Goal: Task Accomplishment & Management: Use online tool/utility

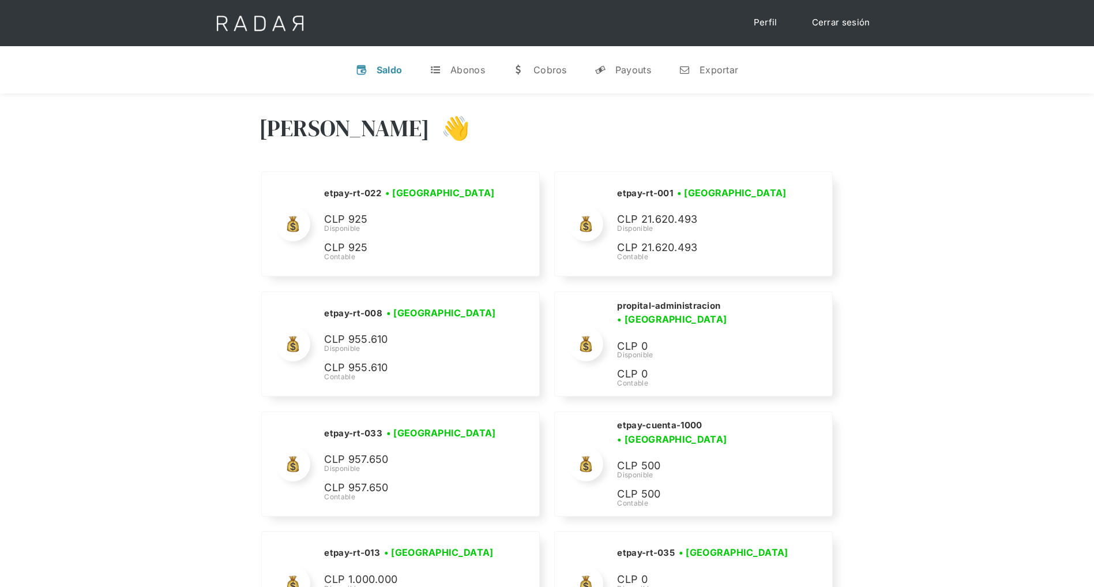
scroll to position [5317, 0]
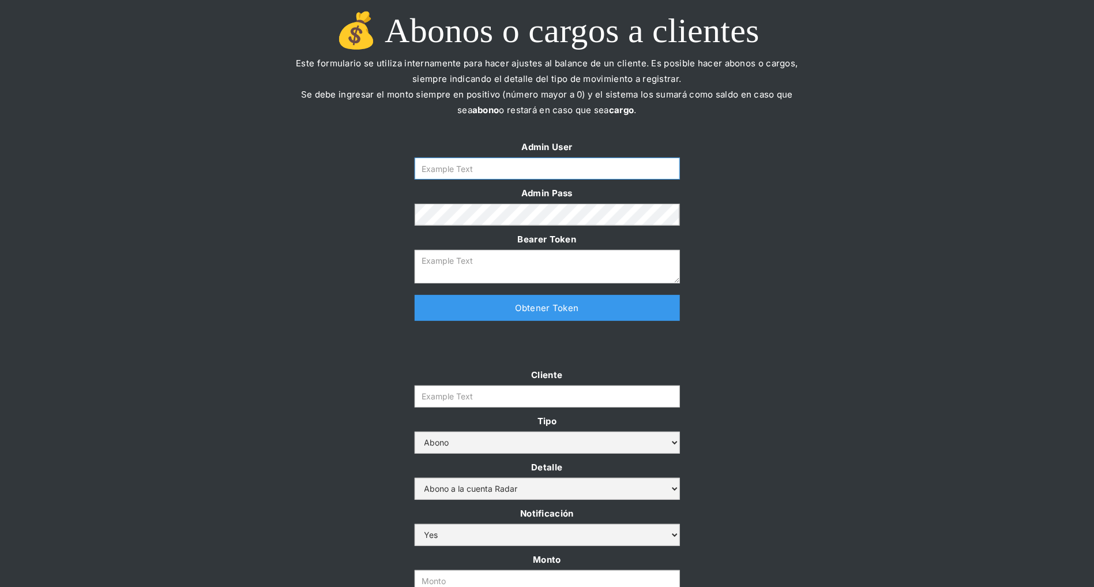
click at [448, 166] on input "Form" at bounding box center [547, 168] width 265 height 22
type input "[PERSON_NAME][EMAIL_ADDRESS][DOMAIN_NAME]"
click at [467, 315] on link "Obtener Token" at bounding box center [547, 308] width 265 height 26
type textarea "[SECURITY_DATA]"
click at [449, 388] on input "Cliente" at bounding box center [547, 396] width 265 height 22
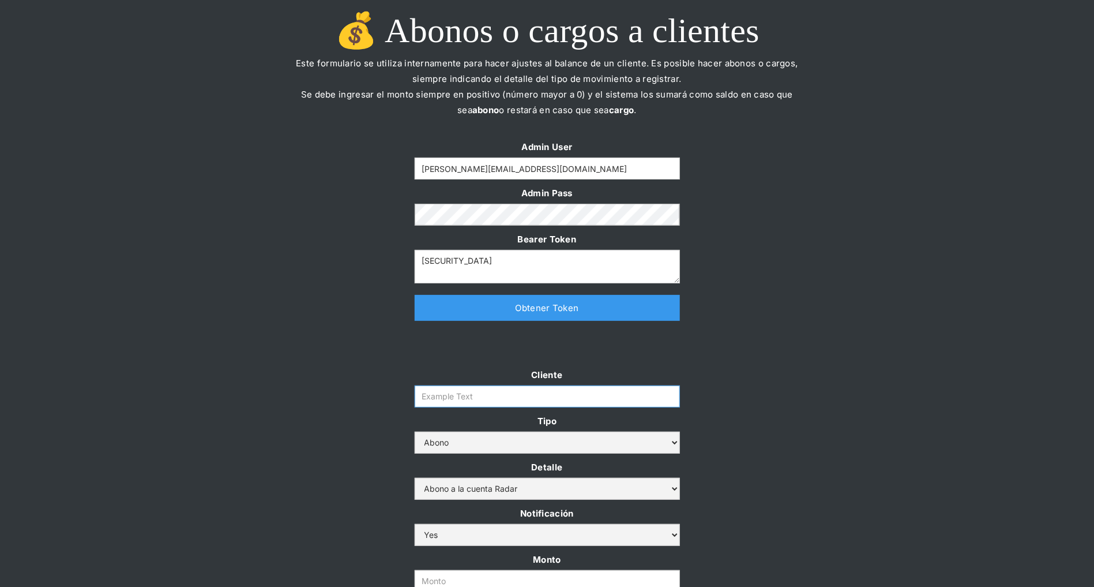
paste input "prontopaga"
type input "prontopaga"
click at [332, 352] on div at bounding box center [547, 349] width 542 height 35
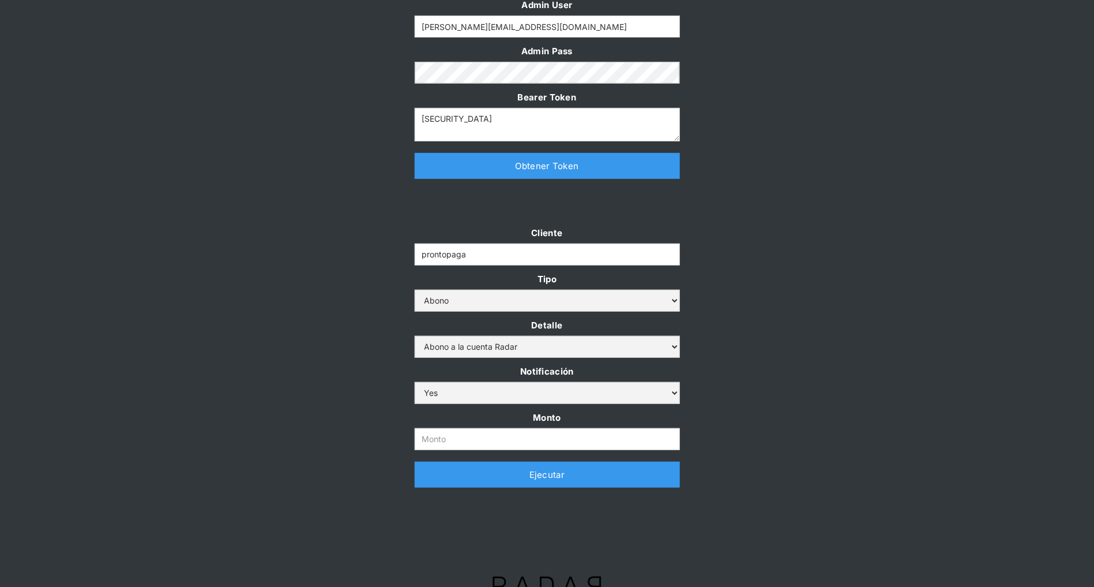
scroll to position [159, 0]
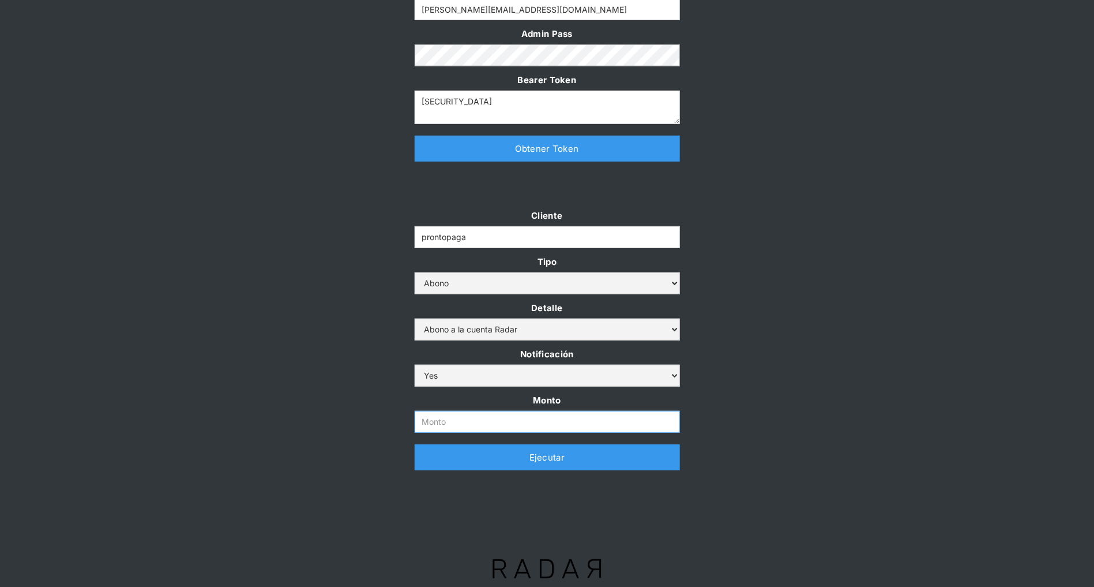
click at [470, 390] on input "Monto" at bounding box center [547, 422] width 265 height 22
paste input "$1,000,000,000"
type input "1.000.000.000"
click at [729, 235] on div "Cliente prontopaga Tipo Abono Cargo Detalle Abono a la cuenta Radar Devolución …" at bounding box center [547, 345] width 1094 height 274
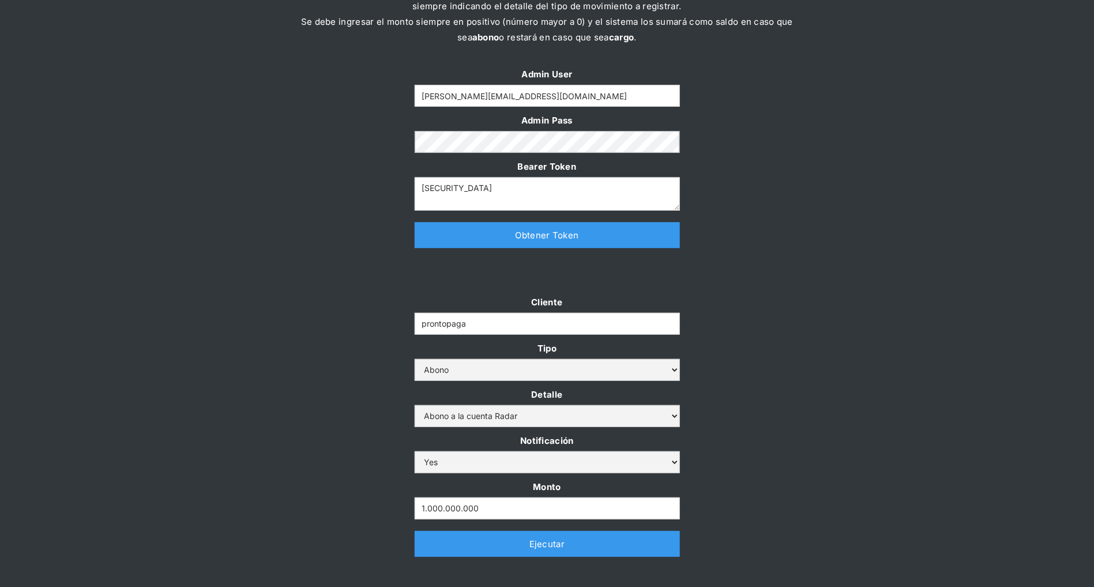
scroll to position [56, 0]
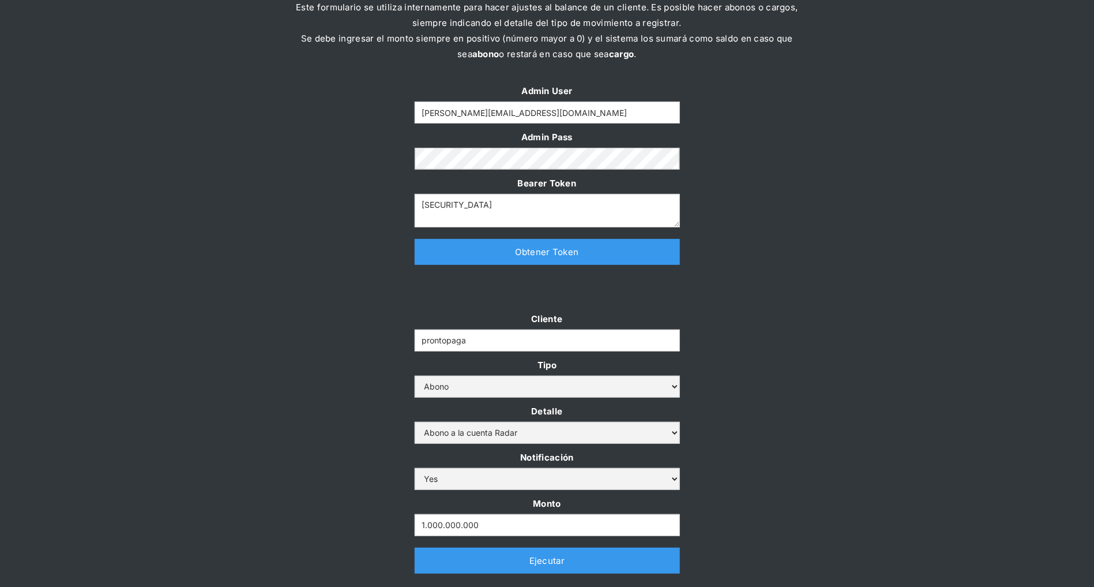
click at [543, 390] on link "Ejecutar" at bounding box center [547, 560] width 265 height 26
